Goal: Use online tool/utility: Use online tool/utility

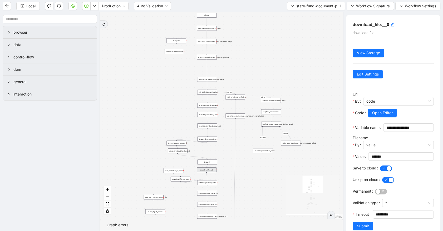
drag, startPoint x: 168, startPoint y: 61, endPoint x: 177, endPoint y: 86, distance: 27.3
click at [177, 86] on div "fallback success fallback fallback is_Docs_Fetched fallback fallback success su…" at bounding box center [221, 115] width 243 height 207
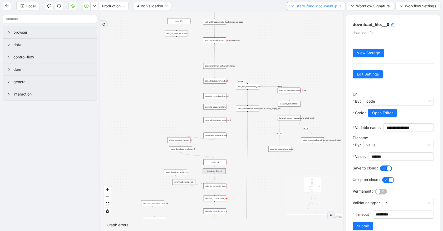
click at [320, 8] on span "state-fund-document-pull" at bounding box center [319, 6] width 45 height 6
click at [321, 8] on span "state-fund-document-pull" at bounding box center [319, 6] width 45 height 6
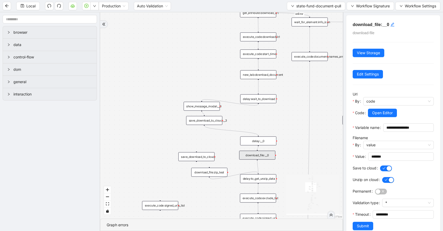
drag, startPoint x: 174, startPoint y: 105, endPoint x: 206, endPoint y: 71, distance: 46.8
click at [206, 71] on div "fallback success fallback fallback is_Docs_Fetched fallback fallback success su…" at bounding box center [221, 115] width 243 height 207
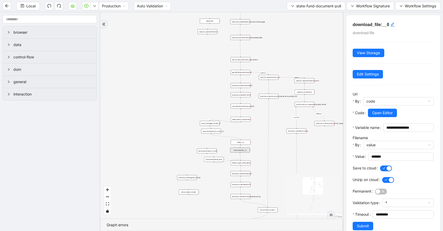
drag, startPoint x: 182, startPoint y: 42, endPoint x: 189, endPoint y: 69, distance: 27.4
click at [189, 69] on div "fallback success fallback fallback is_Docs_Fetched fallback fallback success su…" at bounding box center [221, 115] width 243 height 207
drag, startPoint x: 185, startPoint y: 81, endPoint x: 176, endPoint y: 72, distance: 12.5
click at [176, 74] on div "fallback success fallback fallback is_Docs_Fetched fallback fallback success su…" at bounding box center [221, 115] width 243 height 207
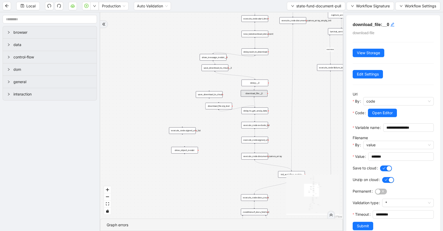
drag, startPoint x: 146, startPoint y: 121, endPoint x: 171, endPoint y: 67, distance: 59.3
click at [171, 67] on div "fallback success fallback fallback is_Docs_Fetched fallback fallback success su…" at bounding box center [221, 115] width 243 height 207
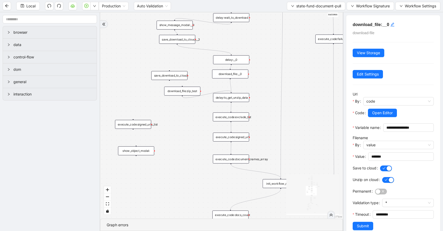
click at [244, 160] on div "execute_code:document_names_array" at bounding box center [231, 159] width 36 height 9
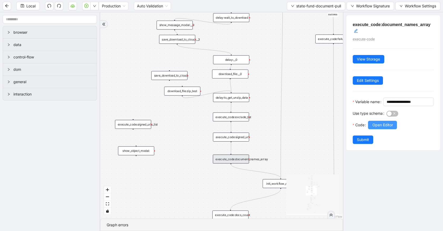
click at [393, 128] on span "Open Editor" at bounding box center [382, 125] width 21 height 6
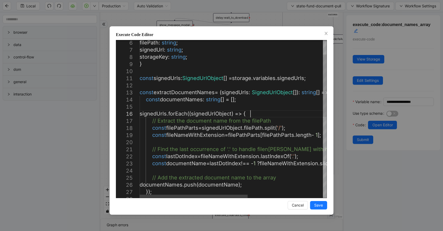
click at [292, 115] on div "const fileNameWithExtension = filePathParts [ filePathParts . length - 1 ]; // …" at bounding box center [298, 204] width 317 height 400
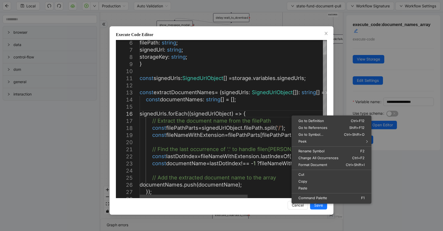
scroll to position [0, 142]
type textarea "**********"
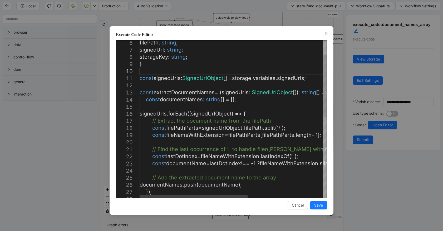
click at [299, 69] on div "const fileNameWithExtension = filePathParts [ filePathParts . length - 1 ]; // …" at bounding box center [298, 204] width 317 height 400
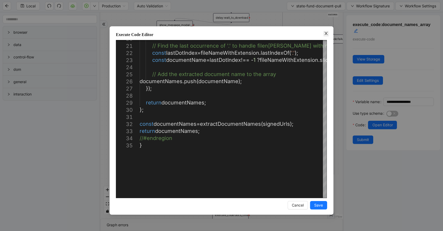
click at [327, 32] on icon "close" at bounding box center [326, 33] width 3 height 3
